Goal: Task Accomplishment & Management: Use online tool/utility

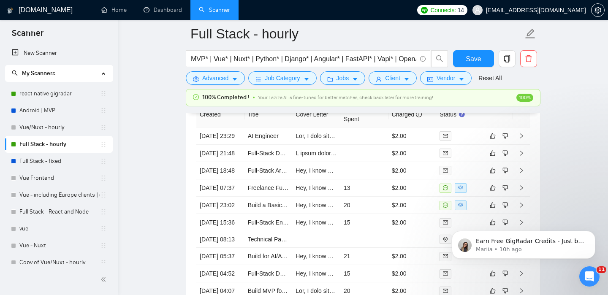
scroll to position [2238, 0]
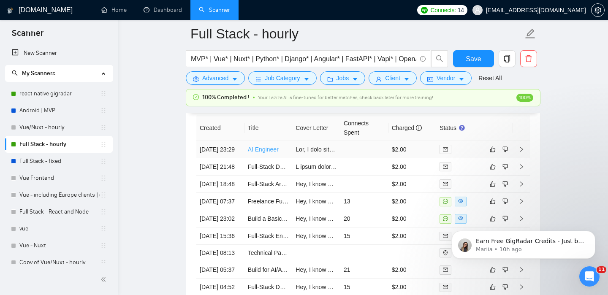
click at [261, 153] on link "AI Engineer" at bounding box center [263, 149] width 31 height 7
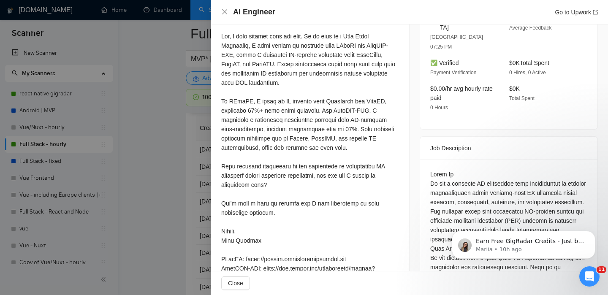
scroll to position [262, 0]
click at [198, 222] on div at bounding box center [304, 147] width 608 height 295
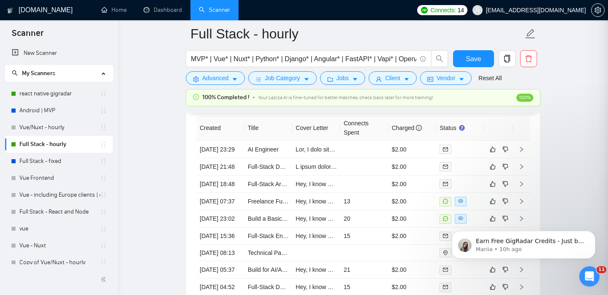
click at [171, 211] on div at bounding box center [304, 147] width 608 height 295
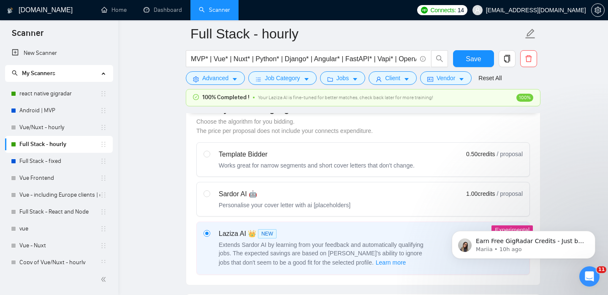
scroll to position [193, 0]
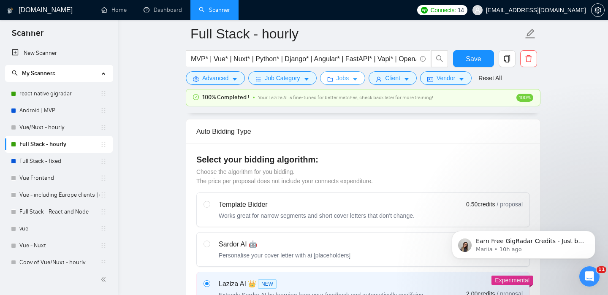
click at [348, 82] on span "Jobs" at bounding box center [342, 77] width 13 height 9
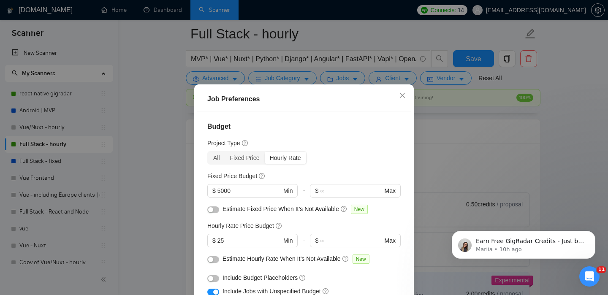
click at [403, 42] on div "Job Preferences Budget Project Type All Fixed Price Hourly Rate Fixed Price Bud…" at bounding box center [304, 147] width 608 height 295
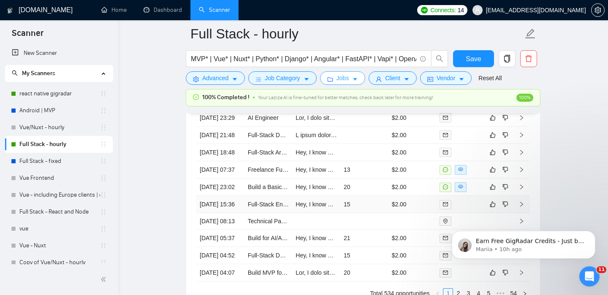
scroll to position [2263, 0]
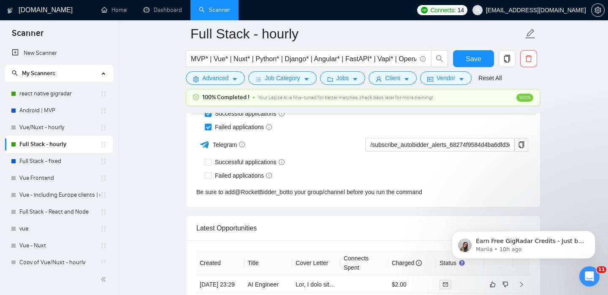
scroll to position [2105, 0]
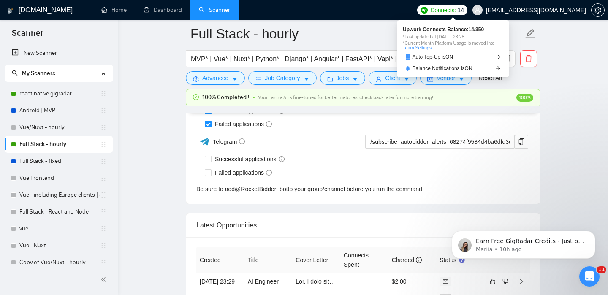
click at [464, 13] on span "14" at bounding box center [461, 9] width 6 height 9
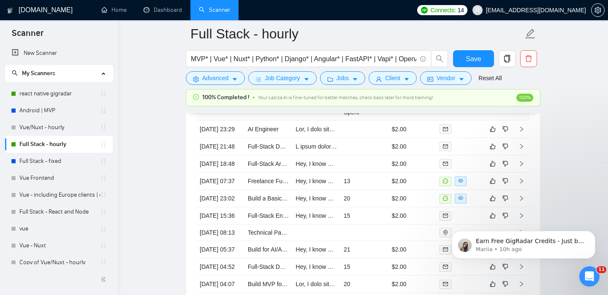
scroll to position [2260, 0]
